Goal: Navigation & Orientation: Find specific page/section

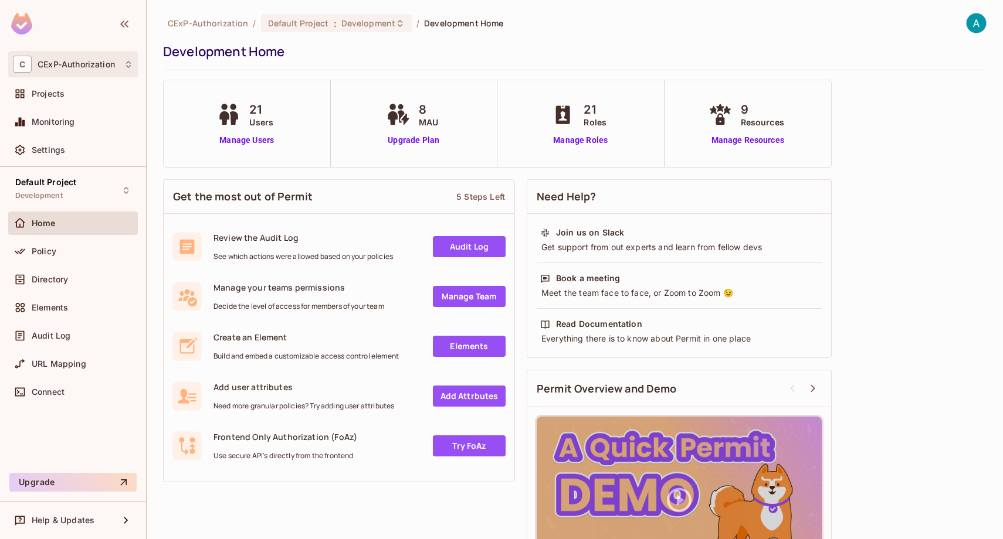
click at [60, 58] on div "C CExP-Authorization" at bounding box center [73, 64] width 120 height 17
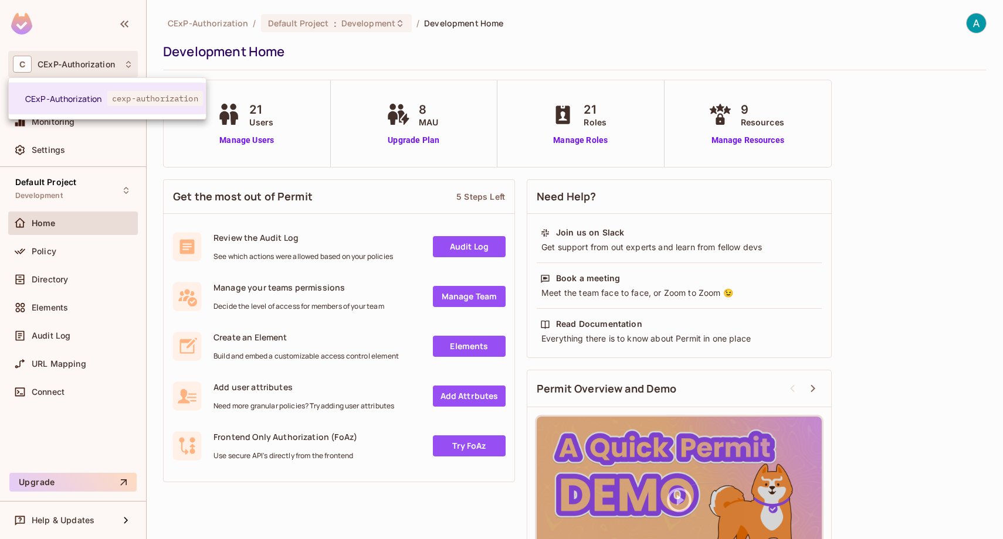
click at [64, 141] on div at bounding box center [501, 269] width 1003 height 539
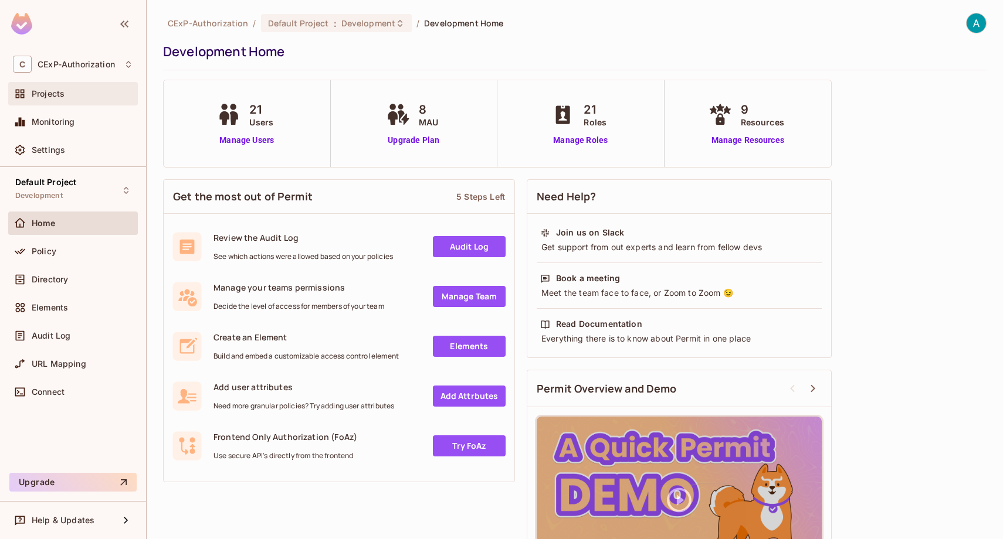
click at [55, 90] on span "Projects" at bounding box center [48, 93] width 33 height 9
